Goal: Check status: Check status

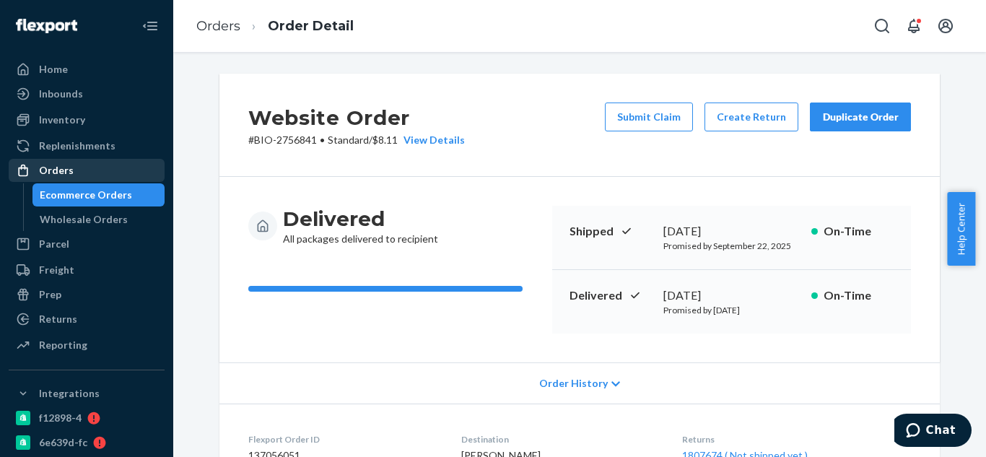
scroll to position [505, 0]
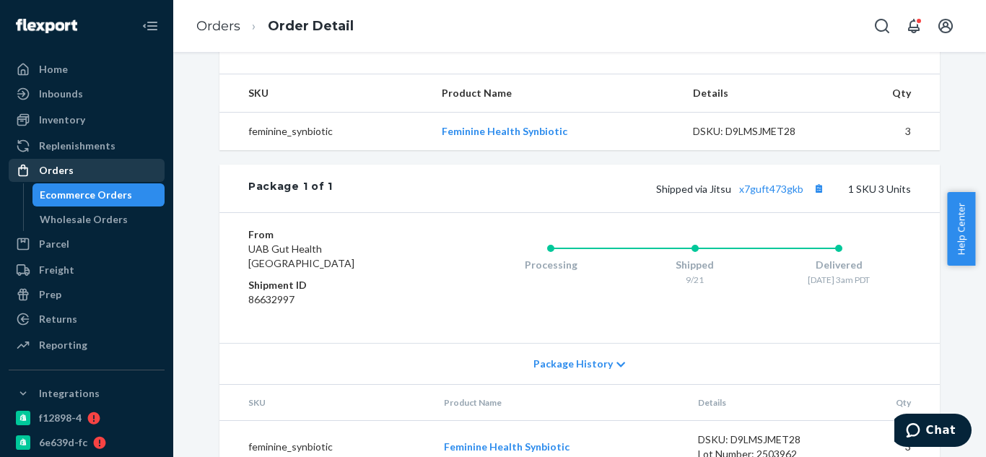
click at [107, 171] on div "Orders" at bounding box center [86, 170] width 153 height 20
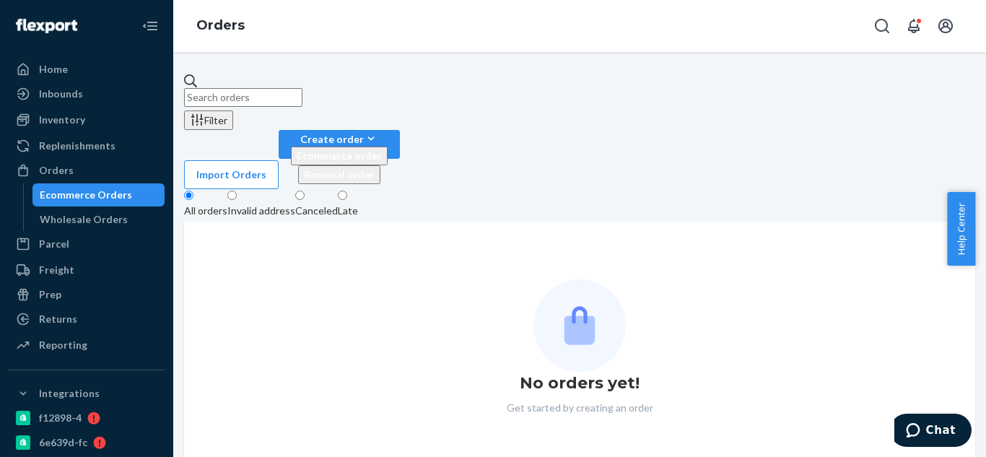
click at [302, 88] on input "text" at bounding box center [243, 97] width 118 height 19
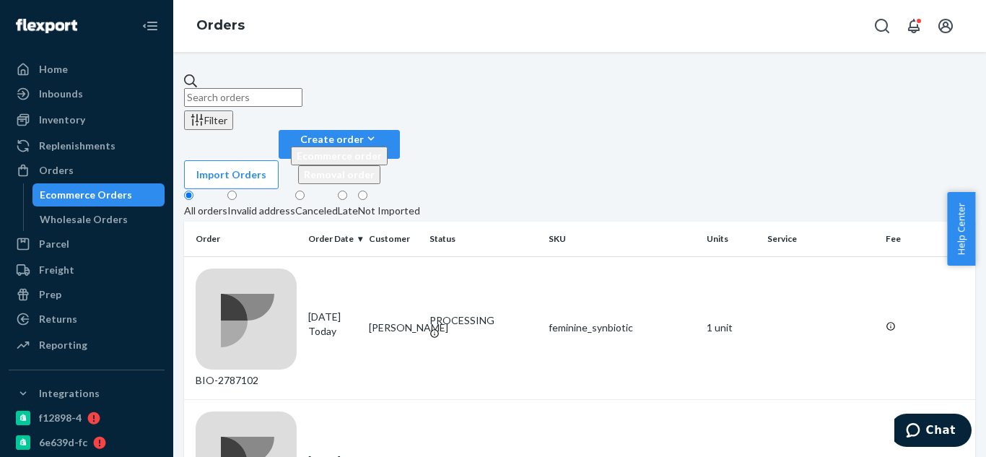
paste input "2782102"
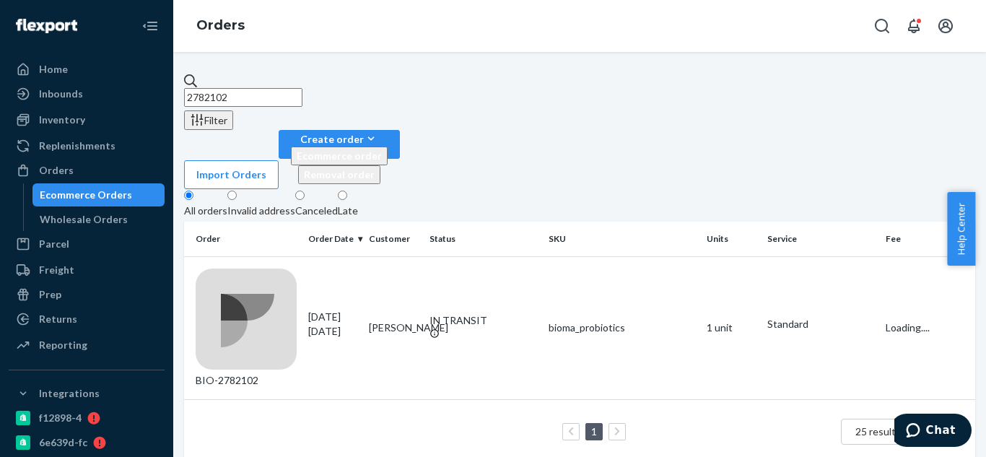
click at [221, 88] on input "2782102" at bounding box center [243, 97] width 118 height 19
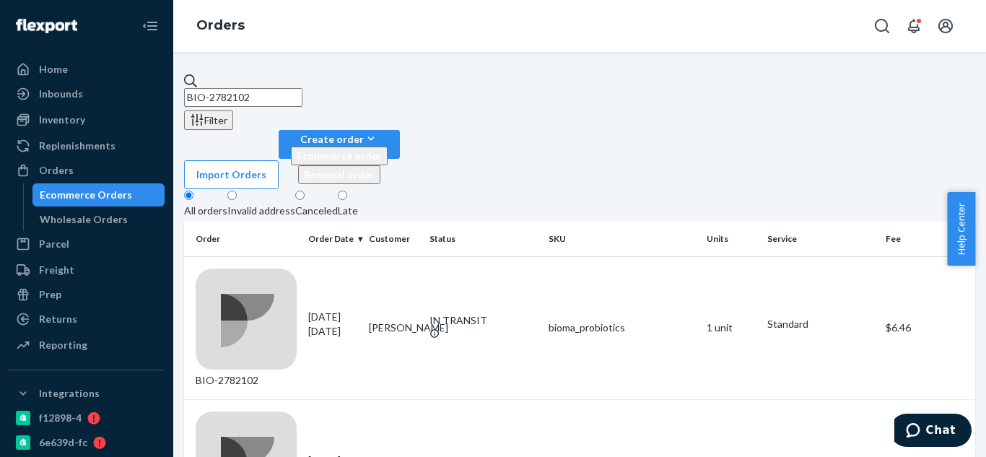
click at [302, 88] on input "BIO-2782102" at bounding box center [243, 97] width 118 height 19
click at [302, 92] on input "BIO-2782102" at bounding box center [243, 97] width 118 height 19
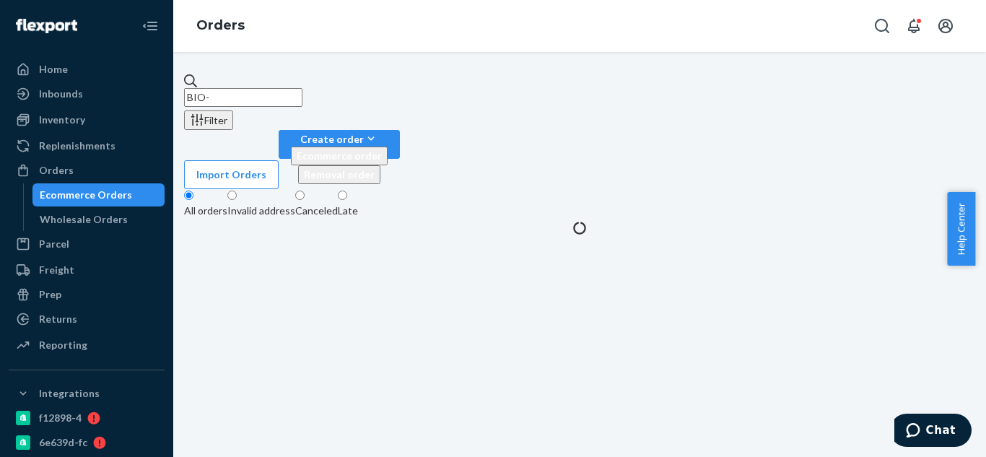
paste input "2782102"
type input "BIO-2782102"
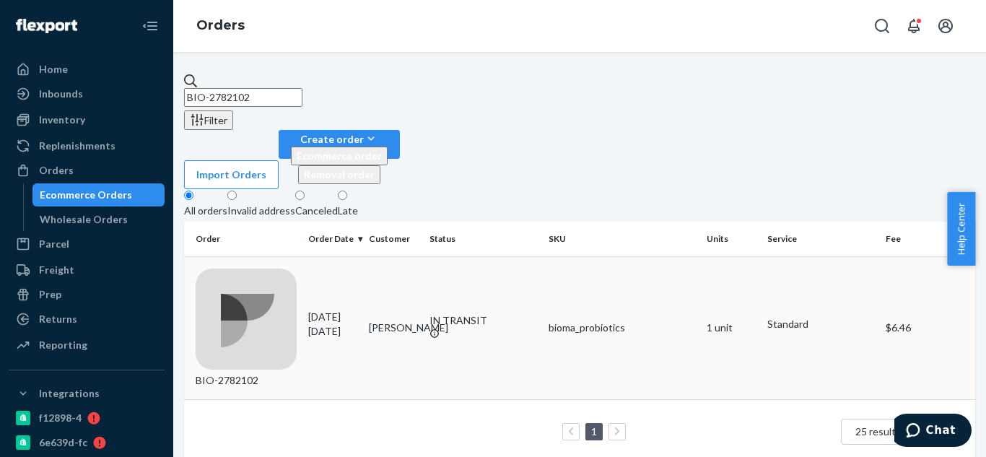
click at [286, 268] on div "BIO-2782102" at bounding box center [246, 327] width 101 height 119
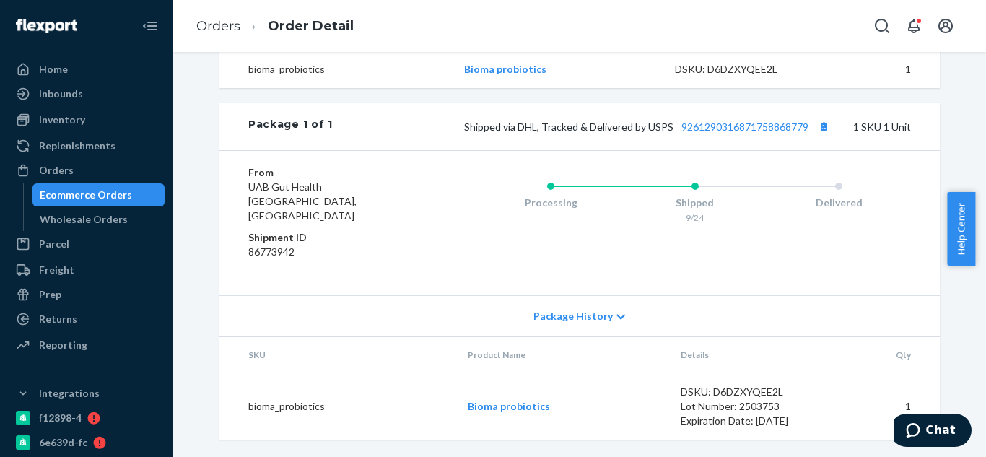
scroll to position [529, 0]
click at [821, 136] on button "Copy tracking number" at bounding box center [823, 126] width 19 height 19
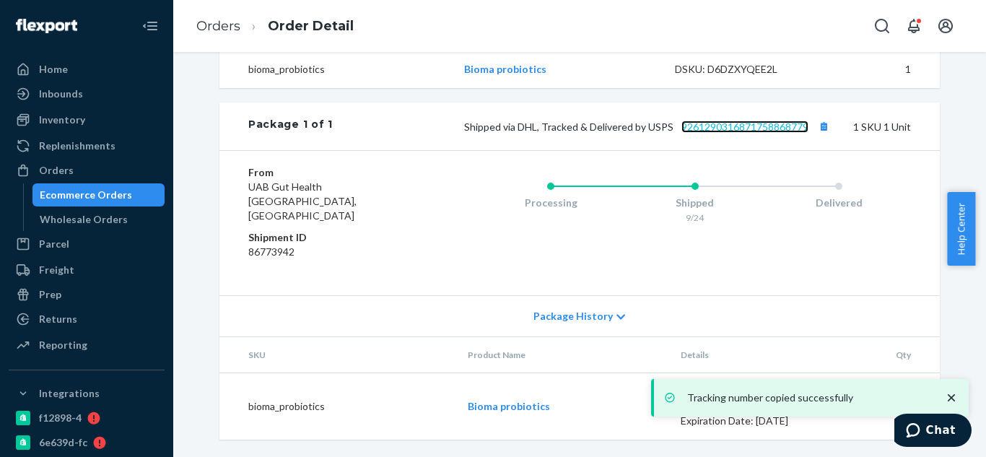
click at [769, 133] on link "9261290316871758868779" at bounding box center [744, 127] width 127 height 12
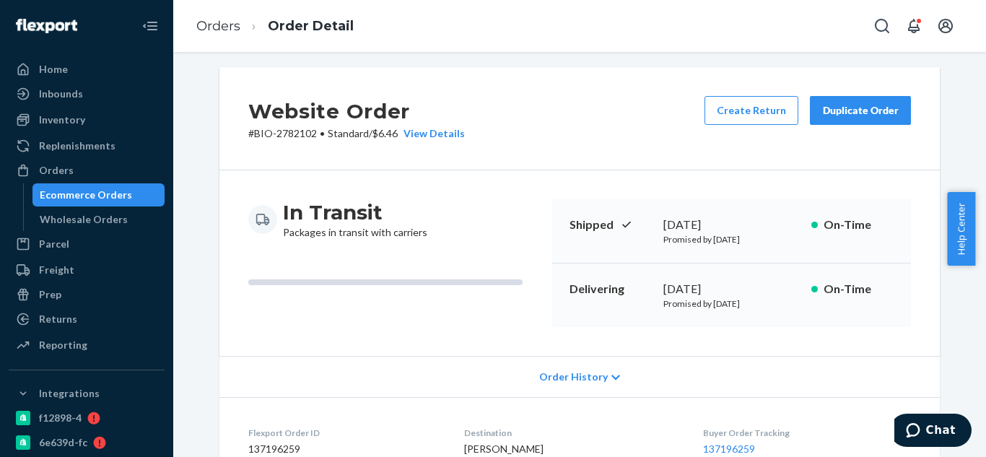
scroll to position [0, 0]
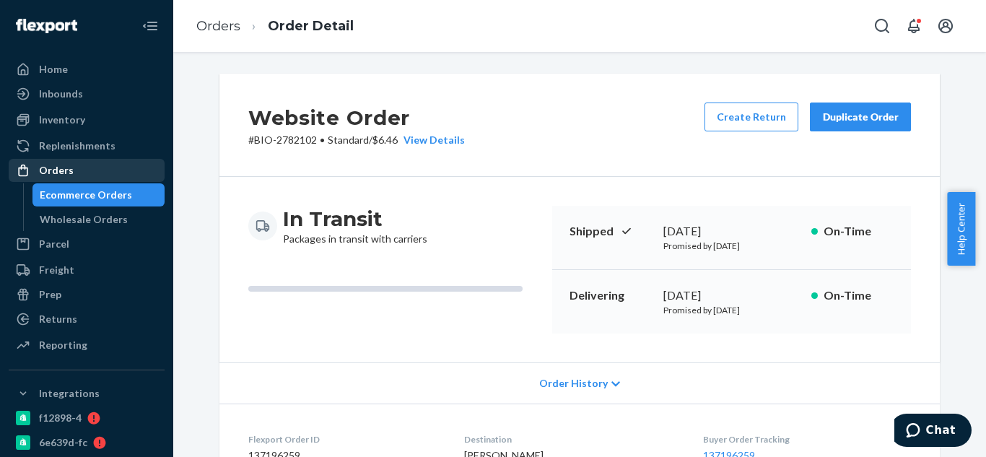
click at [96, 159] on link "Orders" at bounding box center [87, 170] width 156 height 23
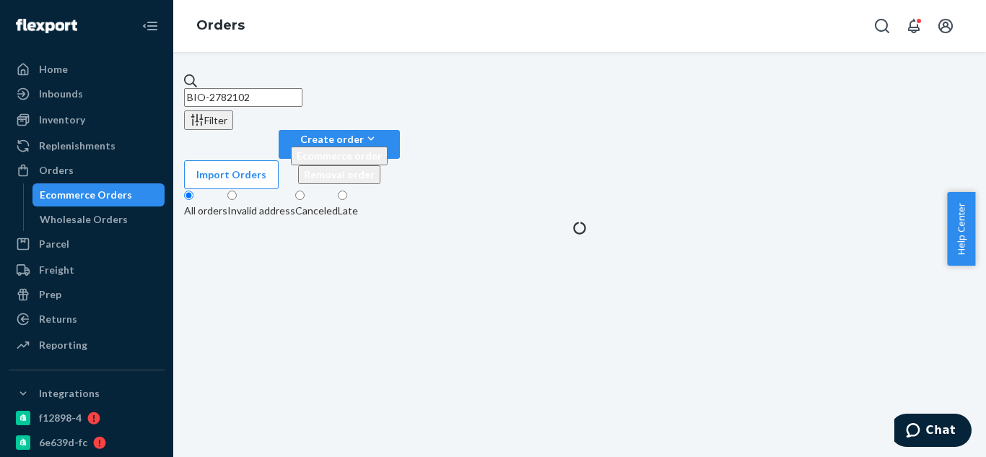
click at [302, 90] on input "BIO-2782102" at bounding box center [243, 97] width 118 height 19
paste input "2768745"
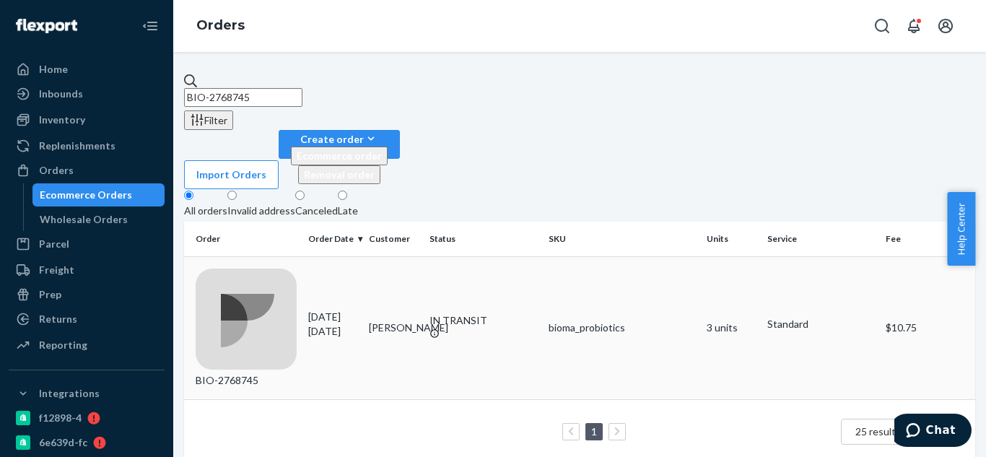
type input "BIO-2768745"
click at [279, 268] on div "BIO-2768745" at bounding box center [246, 327] width 101 height 119
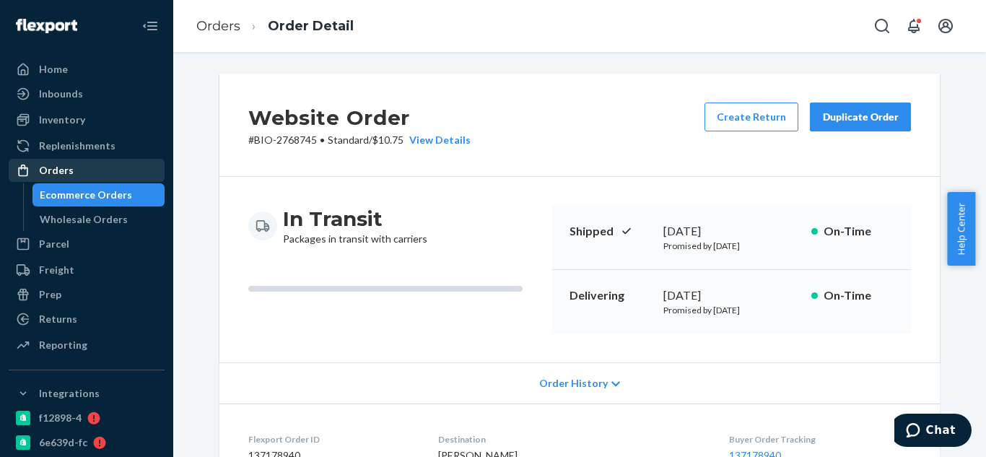
click at [71, 166] on div "Orders" at bounding box center [86, 170] width 153 height 20
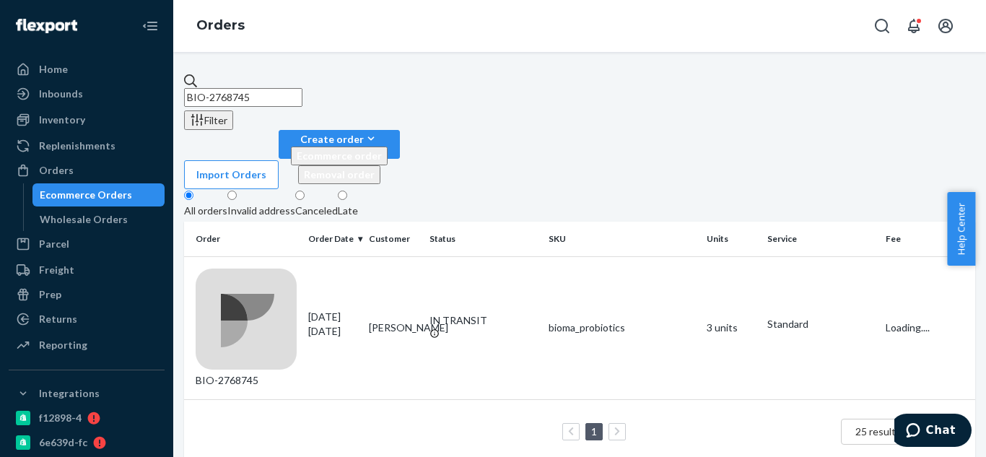
click at [302, 92] on input "BIO-2768745" at bounding box center [243, 97] width 118 height 19
click at [302, 88] on input "BIO-2768745" at bounding box center [243, 97] width 118 height 19
paste input "2769481"
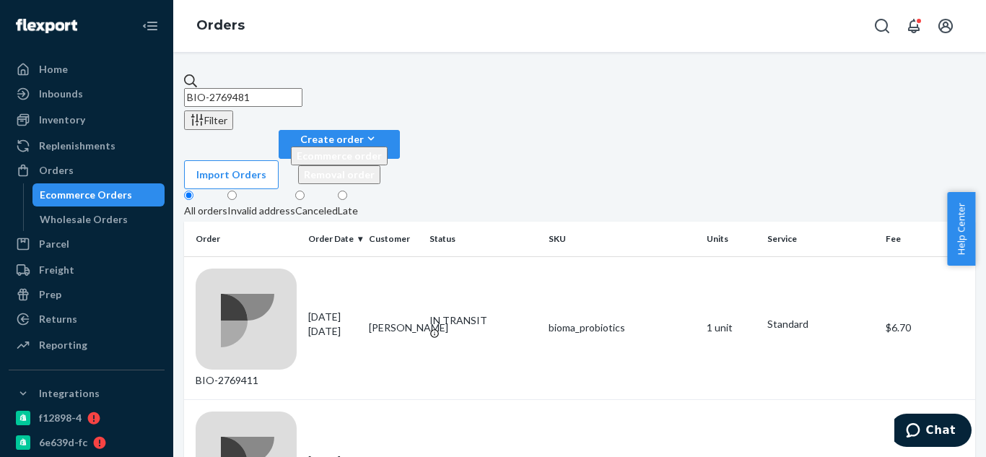
click at [302, 88] on input "BIO-2769481" at bounding box center [243, 97] width 118 height 19
paste input "2642655"
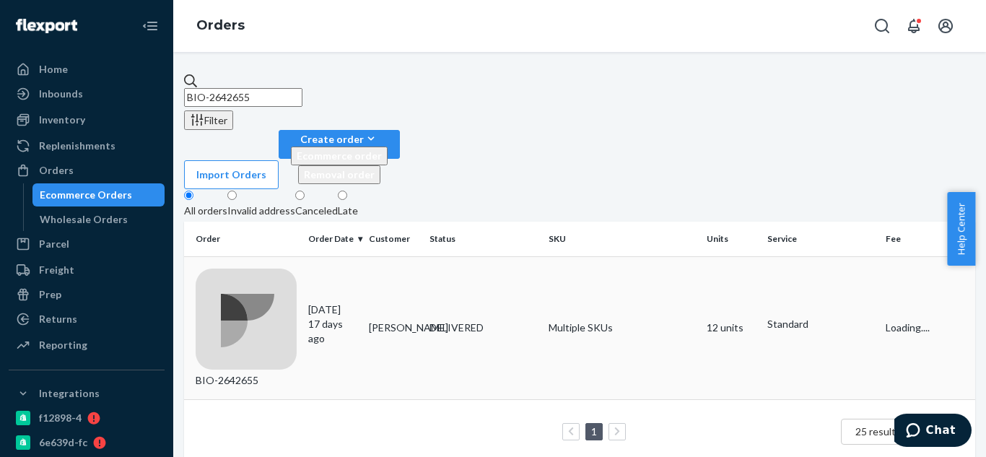
type input "BIO-2642655"
click at [249, 268] on div "BIO-2642655" at bounding box center [246, 327] width 101 height 119
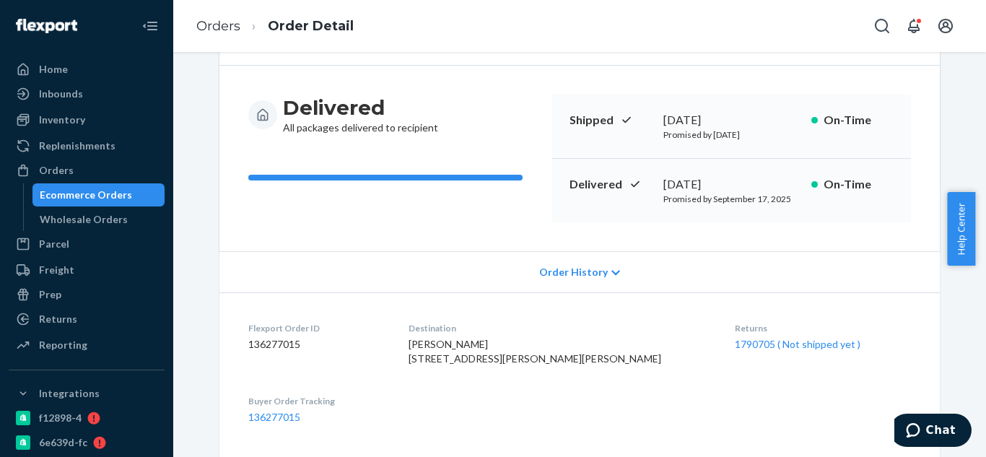
scroll to position [144, 0]
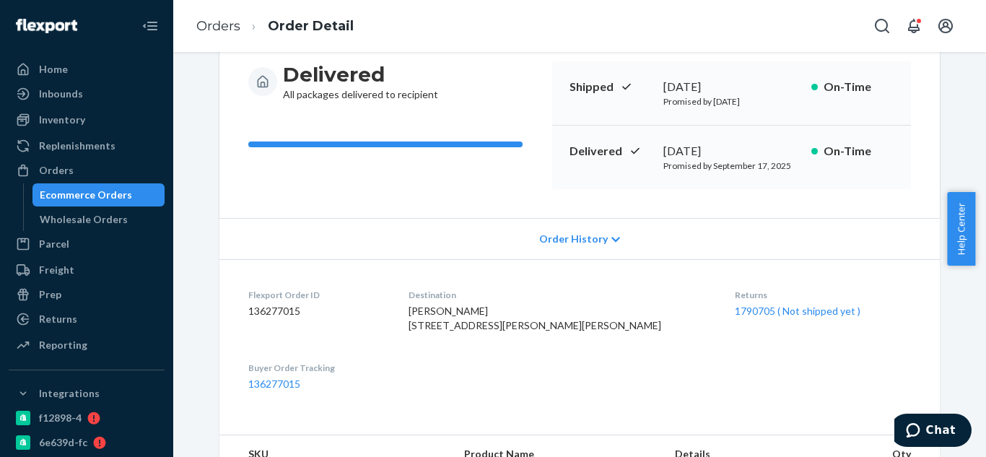
click at [416, 252] on div "Order History" at bounding box center [579, 238] width 720 height 41
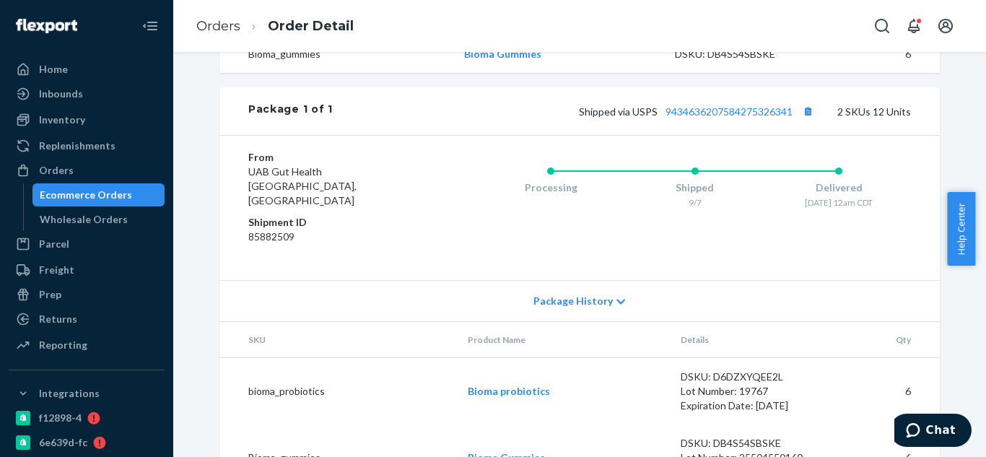
scroll to position [1010, 0]
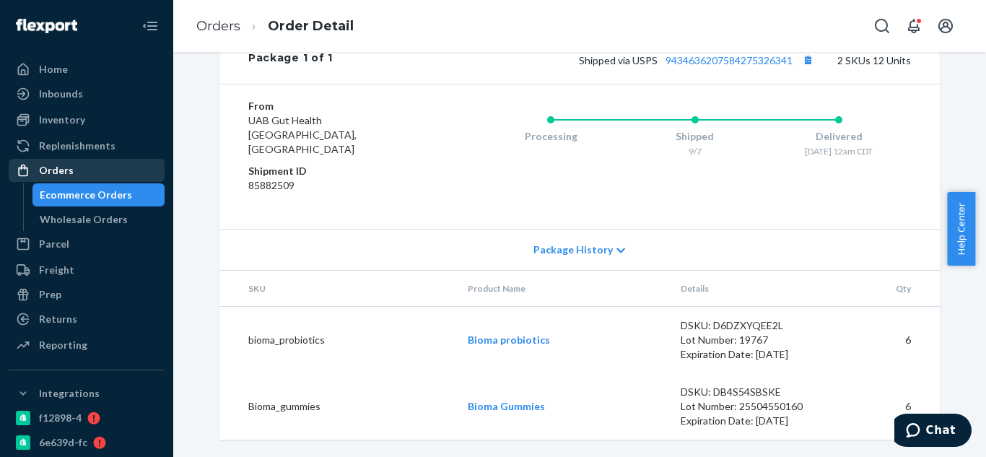
click at [90, 175] on div "Orders" at bounding box center [86, 170] width 153 height 20
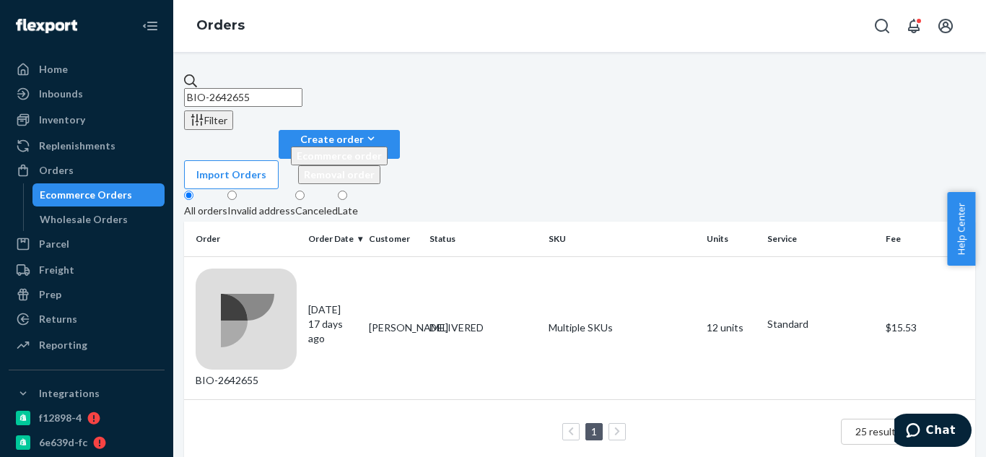
click at [302, 97] on input "BIO-2642655" at bounding box center [243, 97] width 118 height 19
click at [302, 91] on input "BIO-2642655" at bounding box center [243, 97] width 118 height 19
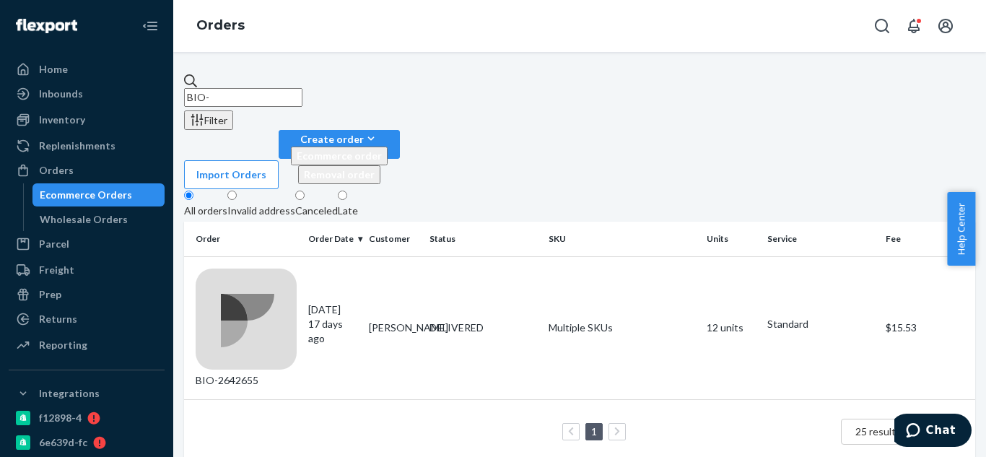
paste input "2634809"
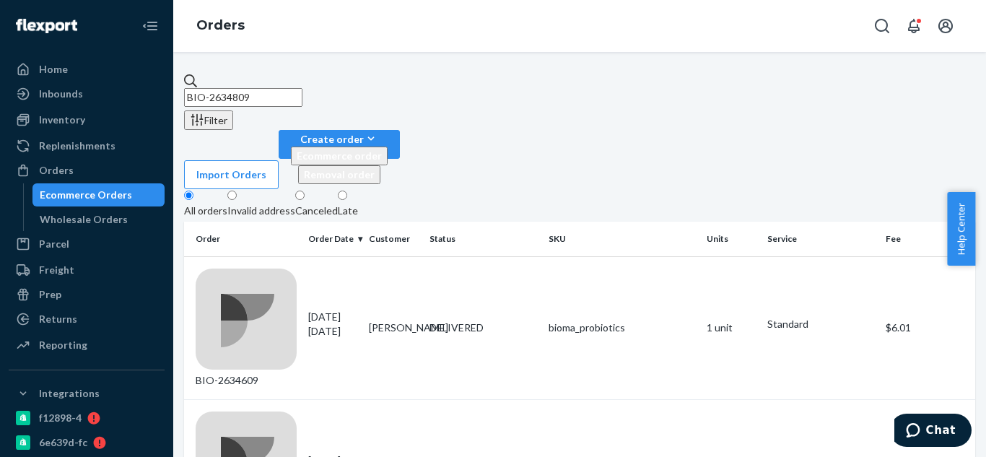
type input "BIO-2634809"
